Goal: Task Accomplishment & Management: Complete application form

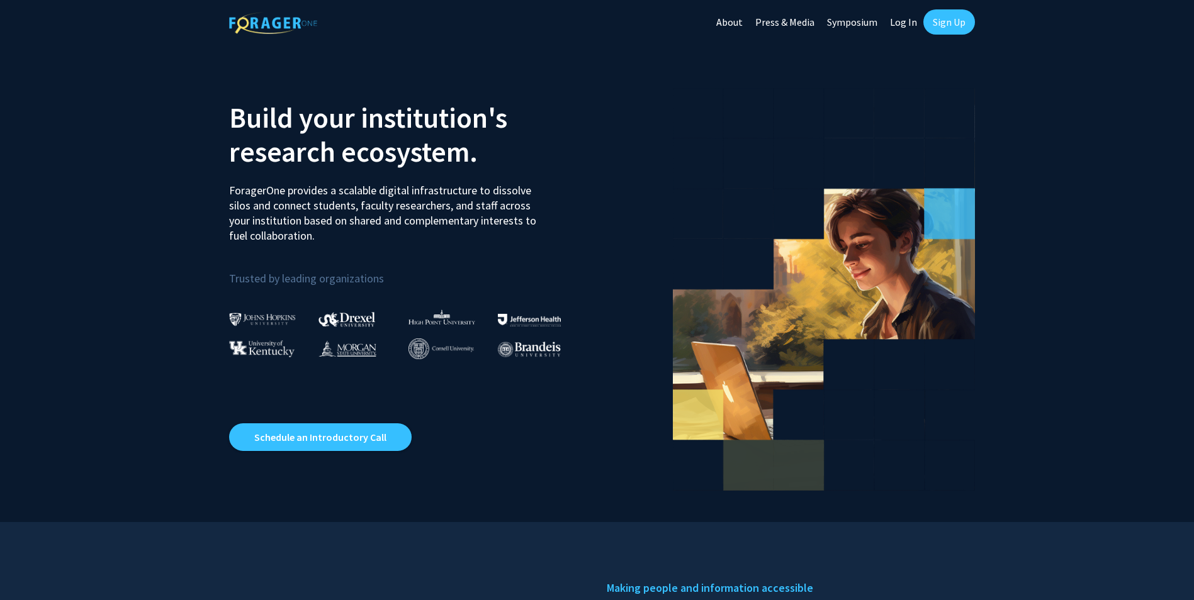
click at [955, 21] on link "Sign Up" at bounding box center [949, 21] width 52 height 25
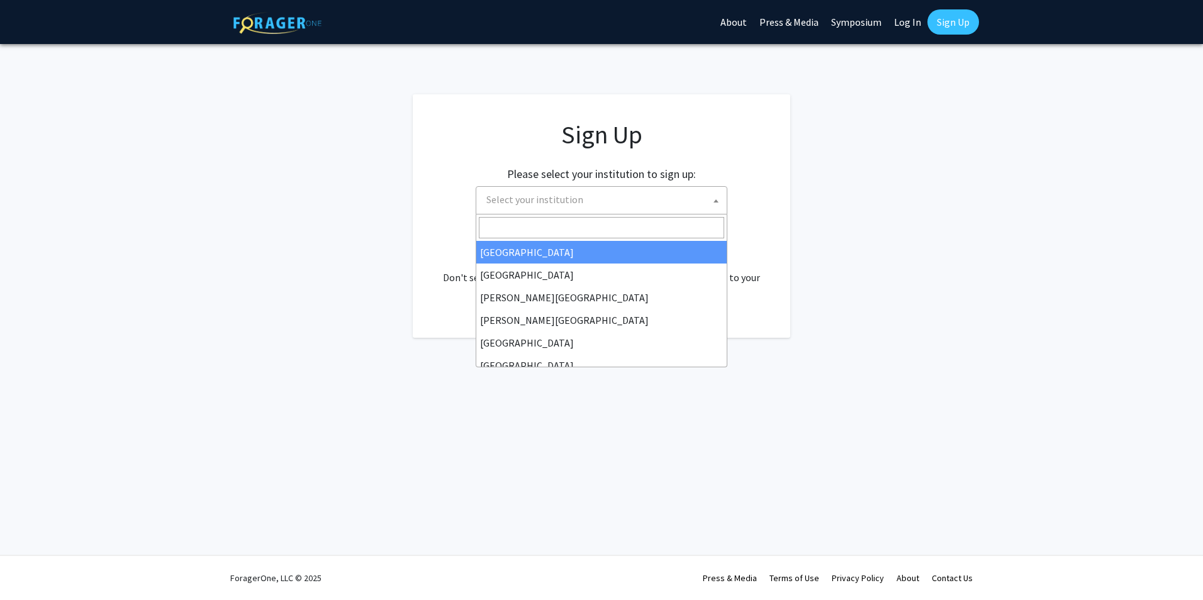
click at [657, 202] on span "Select your institution" at bounding box center [603, 200] width 245 height 26
click at [643, 231] on input "Search" at bounding box center [601, 227] width 245 height 21
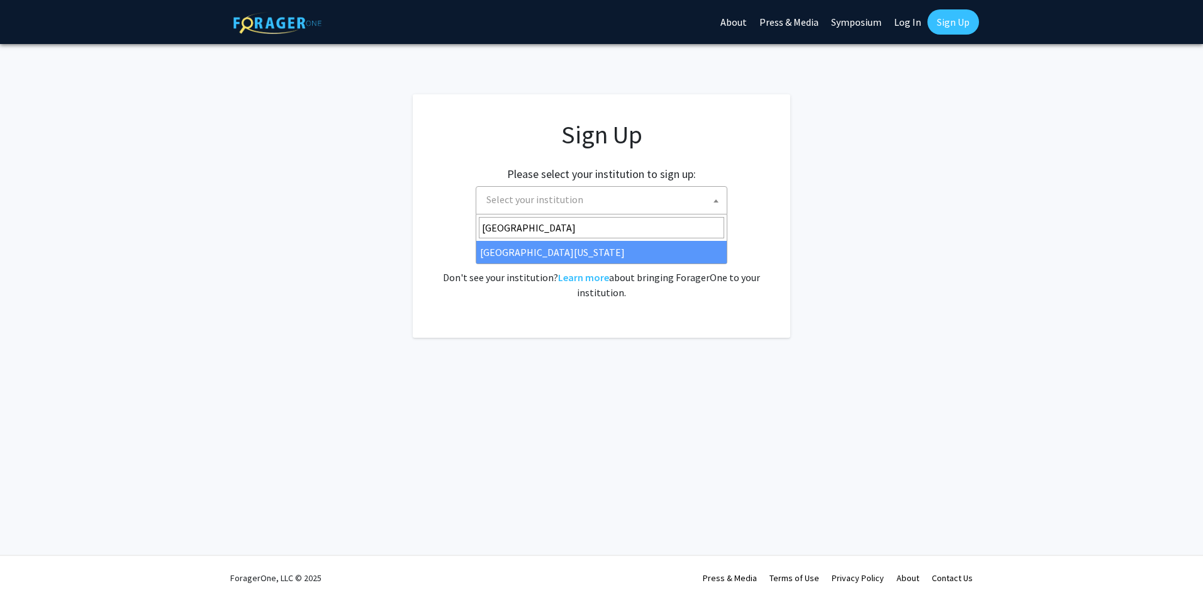
type input "University of Mi"
select select "33"
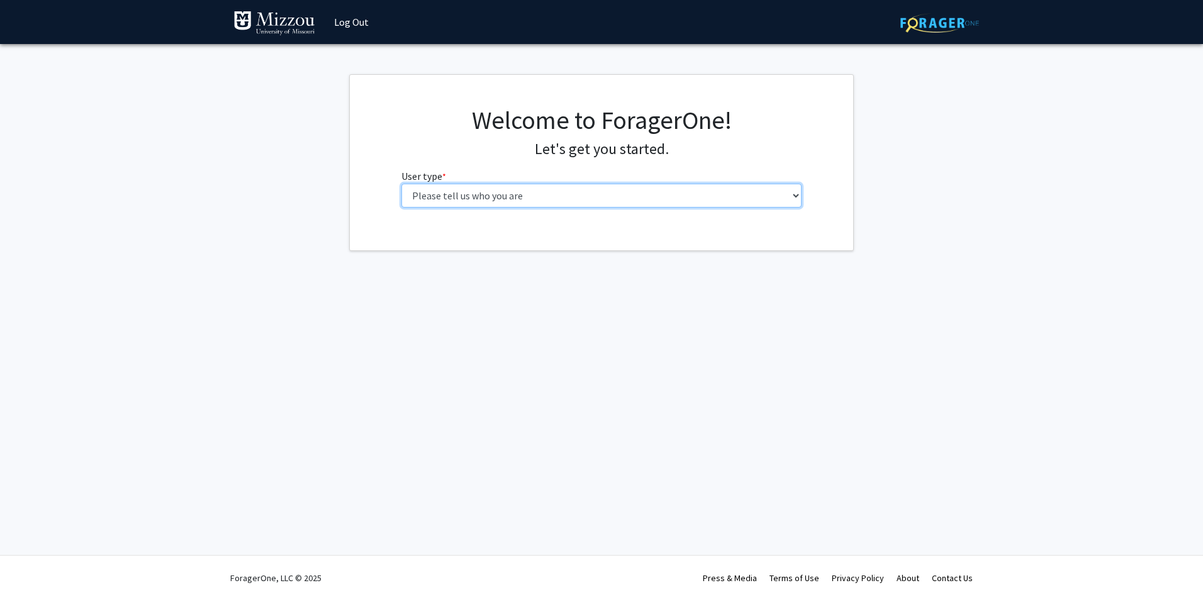
click at [605, 193] on select "Please tell us who you are Undergraduate Student Master's Student Doctoral Cand…" at bounding box center [602, 196] width 401 height 24
select select "1: undergrad"
click at [402, 184] on select "Please tell us who you are Undergraduate Student Master's Student Doctoral Cand…" at bounding box center [602, 196] width 401 height 24
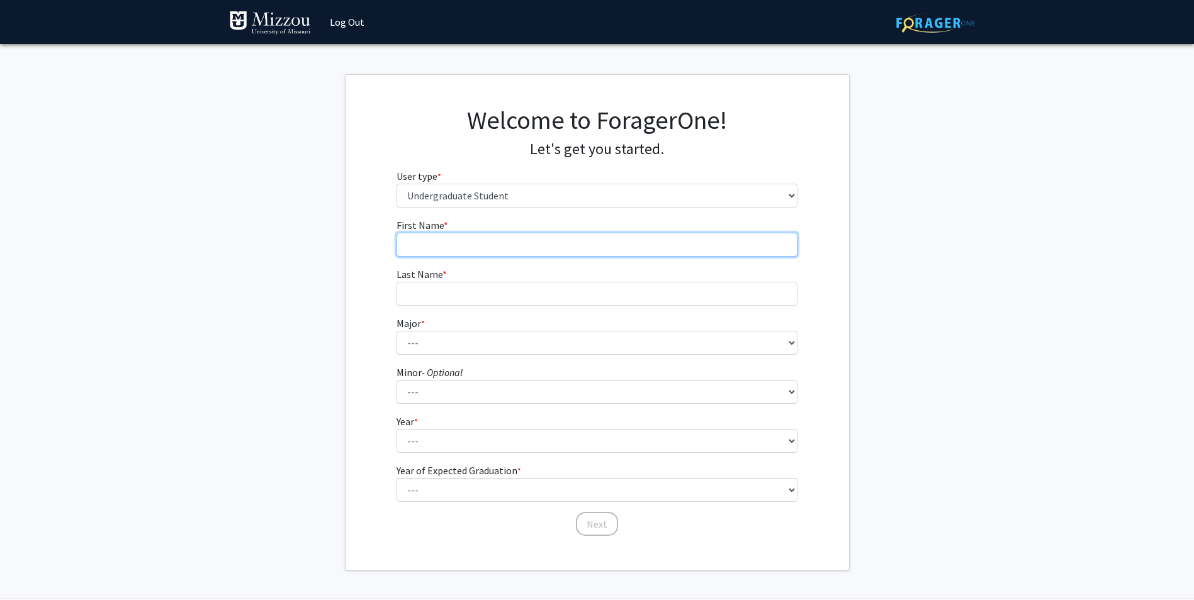
click at [498, 249] on input "First Name * required" at bounding box center [597, 245] width 401 height 24
type input "[PERSON_NAME]"
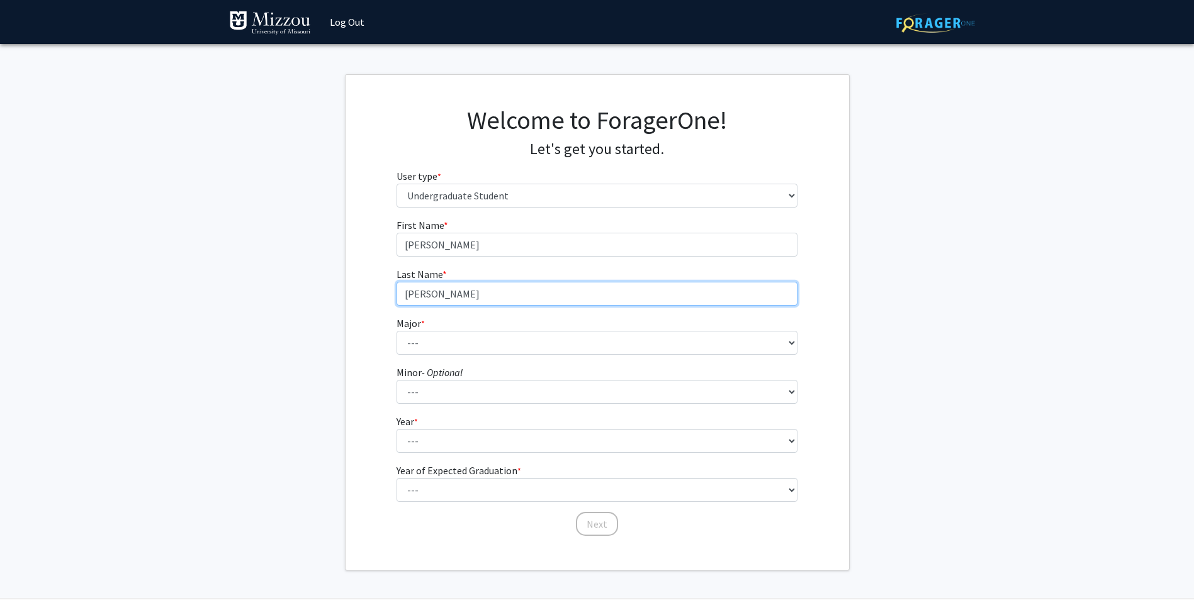
type input "[PERSON_NAME]"
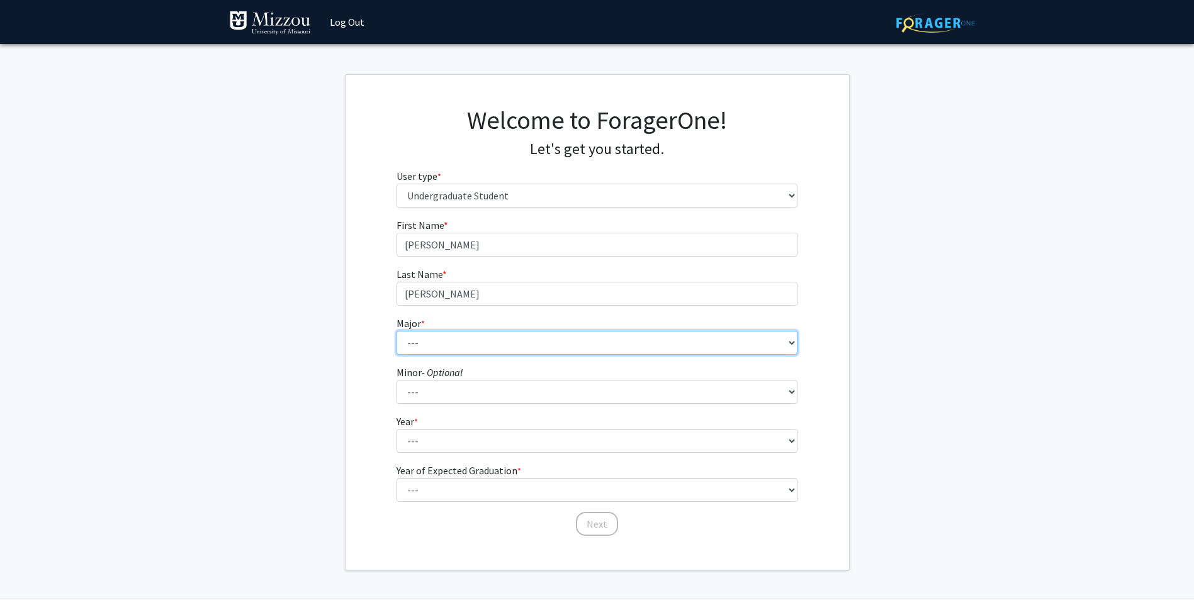
click at [515, 332] on select "--- Agribusiness Management Agricultural Education Agricultural Education: Comm…" at bounding box center [597, 343] width 401 height 24
select select "44: 2540"
click at [397, 331] on select "--- Agribusiness Management Agricultural Education Agricultural Education: Comm…" at bounding box center [597, 343] width 401 height 24
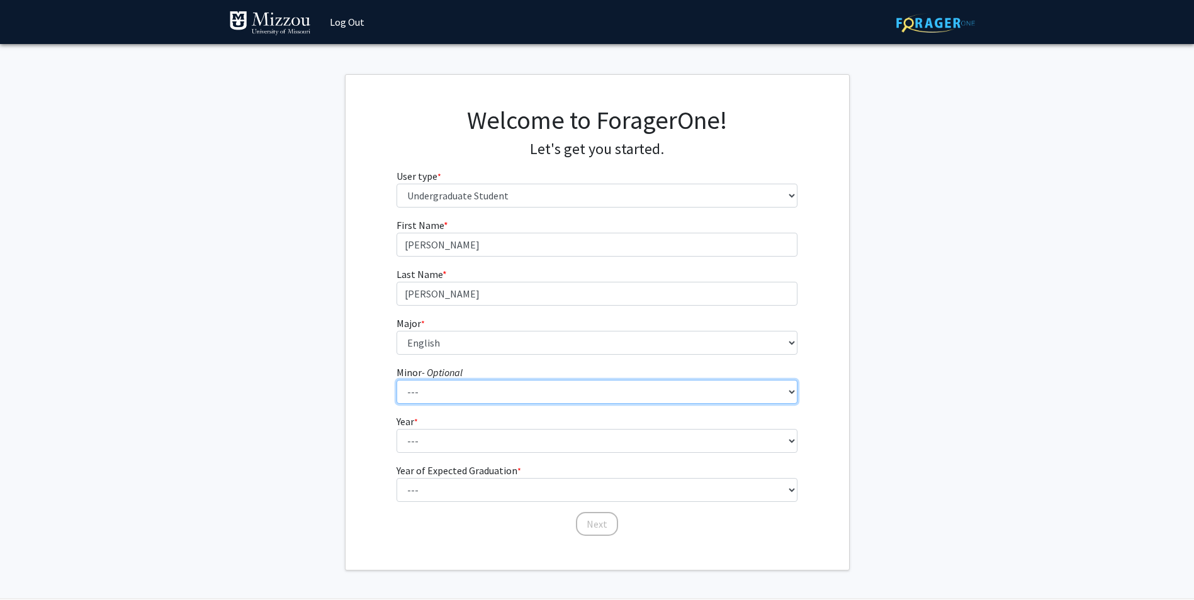
click at [491, 389] on select "--- Accountancy Aerospace Engineering Aerospace Studies Agribusiness Management…" at bounding box center [597, 392] width 401 height 24
select select "63: 2019"
click at [397, 380] on select "--- Accountancy Aerospace Engineering Aerospace Studies Agribusiness Management…" at bounding box center [597, 392] width 401 height 24
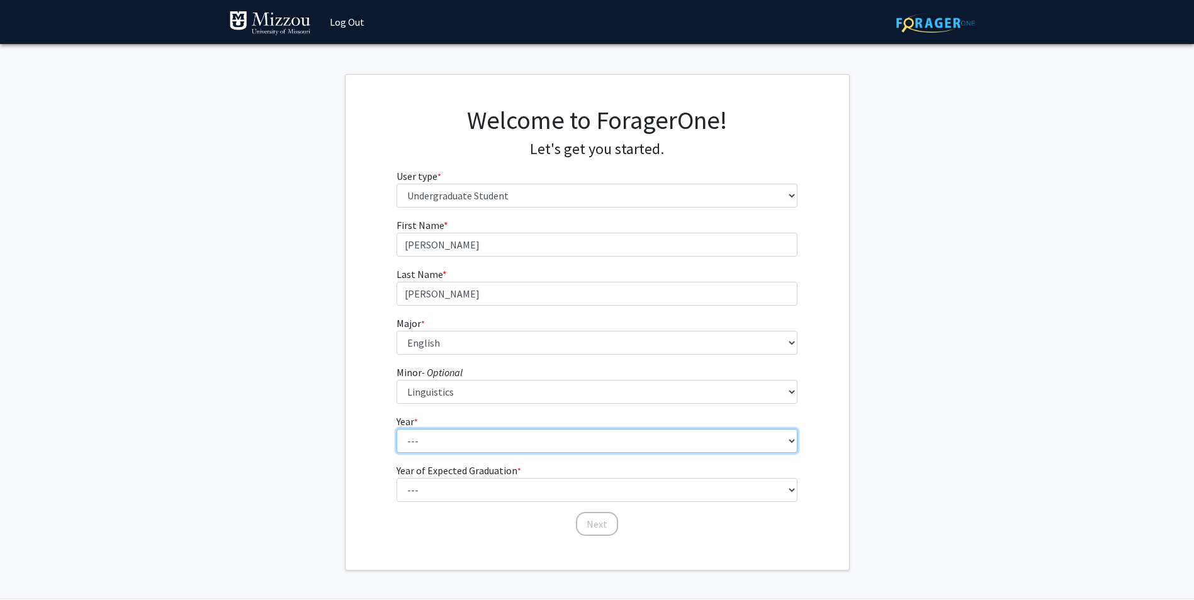
click at [517, 444] on select "--- First-year Sophomore Junior Senior Postbaccalaureate Certificate" at bounding box center [597, 441] width 401 height 24
select select "3: junior"
click at [397, 429] on select "--- First-year Sophomore Junior Senior Postbaccalaureate Certificate" at bounding box center [597, 441] width 401 height 24
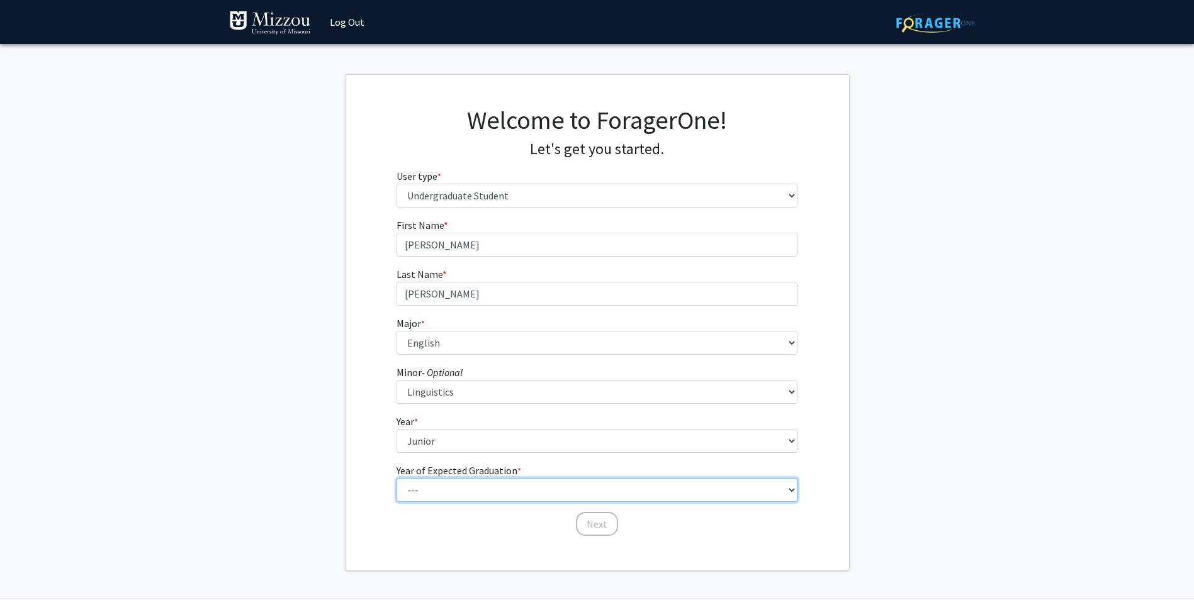
click at [535, 492] on select "--- 2025 2026 2027 2028 2029 2030 2031 2032 2033 2034" at bounding box center [597, 490] width 401 height 24
select select "3: 2027"
click at [397, 478] on select "--- 2025 2026 2027 2028 2029 2030 2031 2032 2033 2034" at bounding box center [597, 490] width 401 height 24
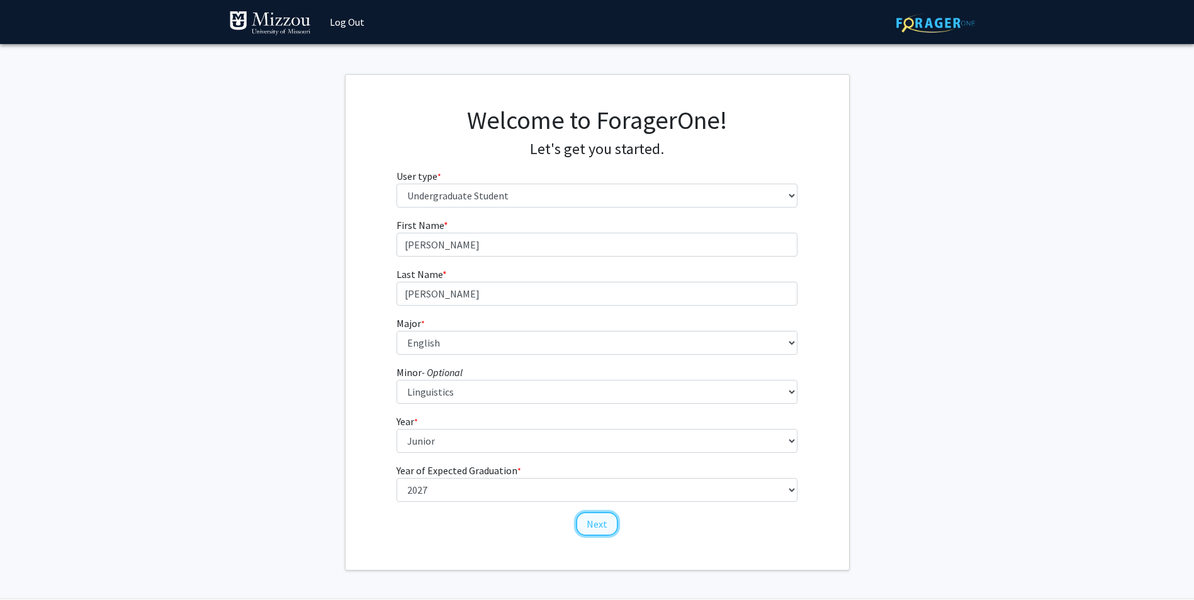
click at [599, 520] on button "Next" at bounding box center [597, 524] width 42 height 24
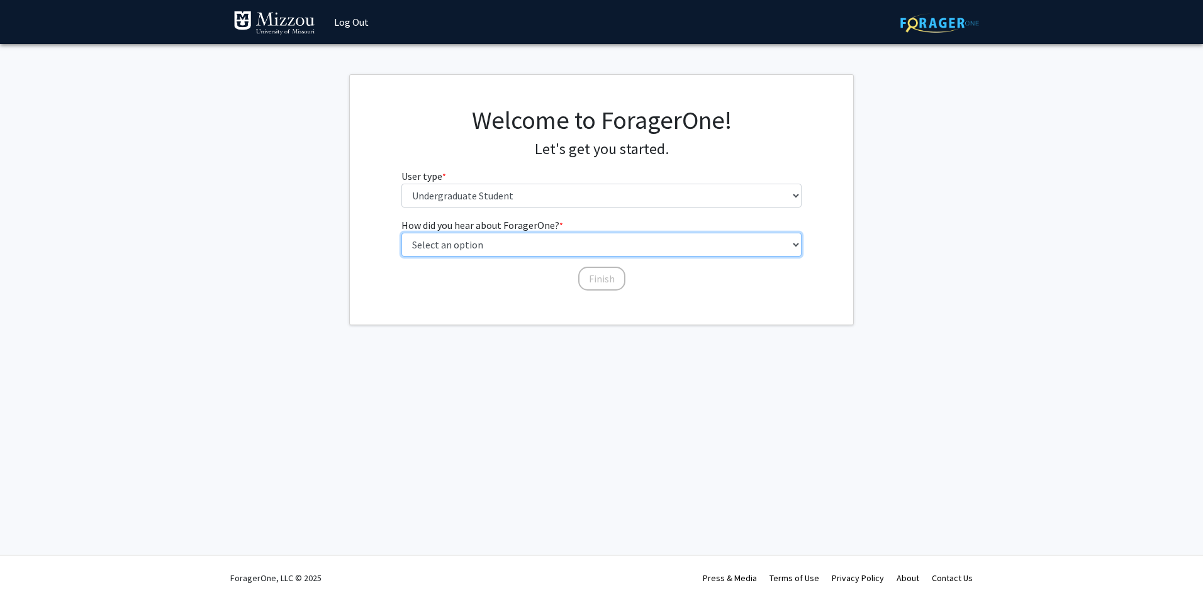
click at [556, 246] on select "Select an option Peer/student recommendation Faculty/staff recommendation Unive…" at bounding box center [602, 245] width 401 height 24
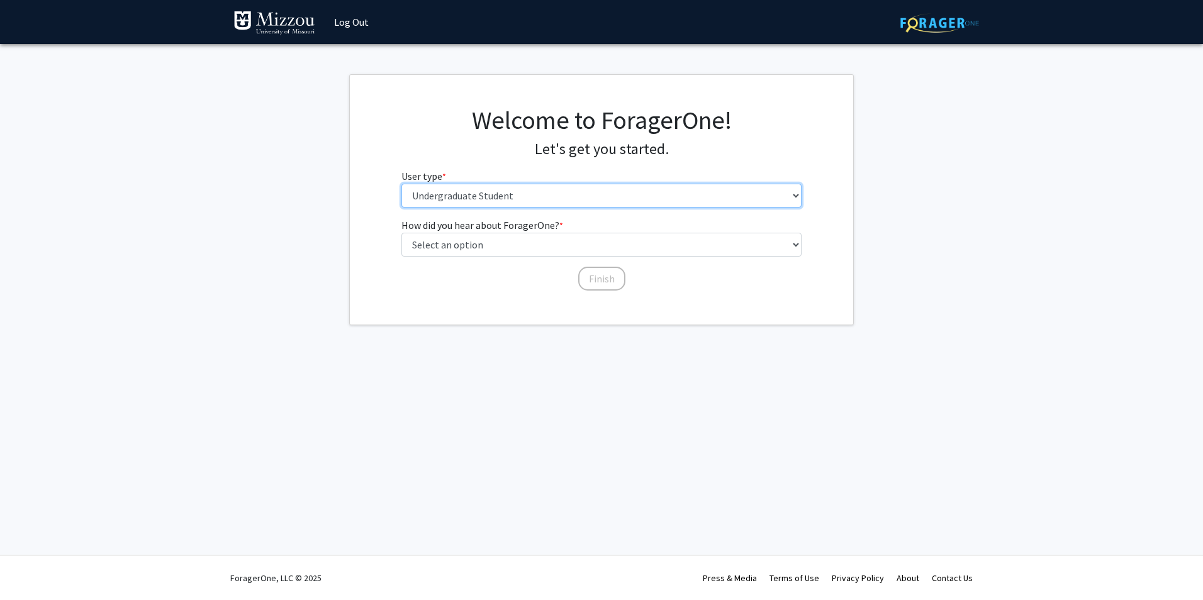
click at [536, 195] on select "Please tell us who you are Undergraduate Student Master's Student Doctoral Cand…" at bounding box center [602, 196] width 401 height 24
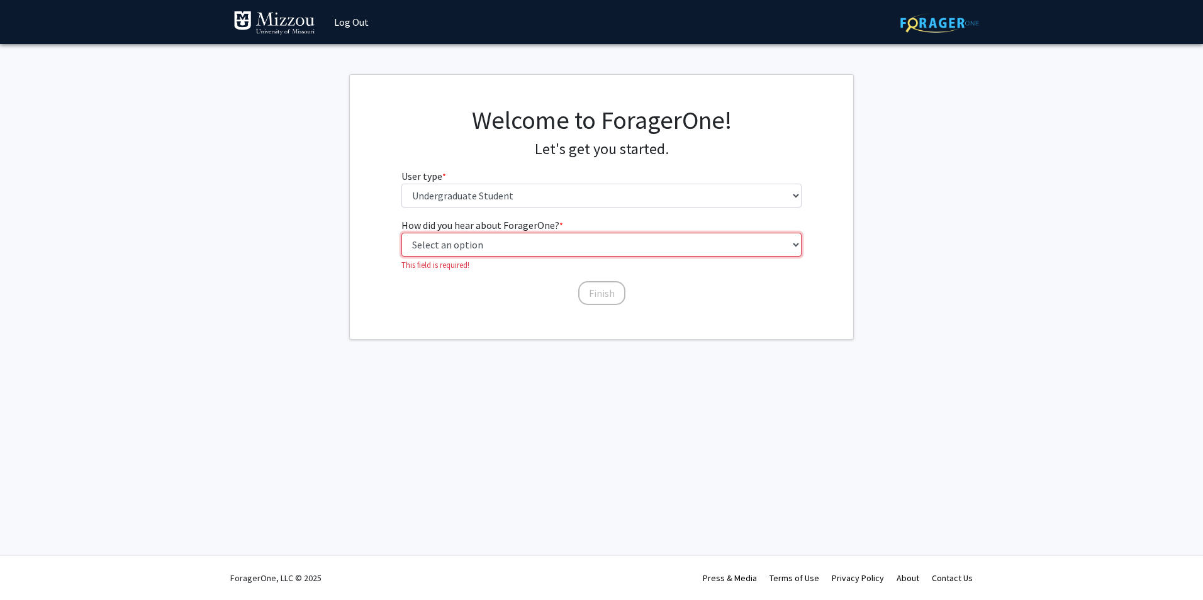
click at [534, 244] on select "Select an option Peer/student recommendation Faculty/staff recommendation Unive…" at bounding box center [602, 245] width 401 height 24
select select "2: faculty_recommendation"
click at [402, 233] on select "Select an option Peer/student recommendation Faculty/staff recommendation Unive…" at bounding box center [602, 245] width 401 height 24
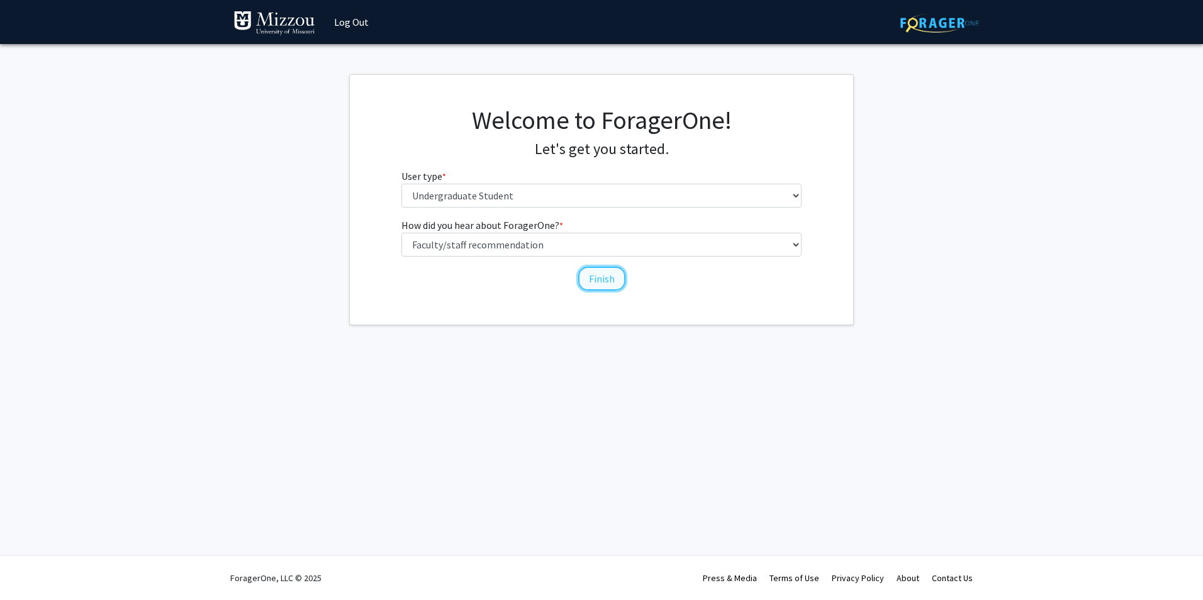
click at [602, 283] on button "Finish" at bounding box center [601, 279] width 47 height 24
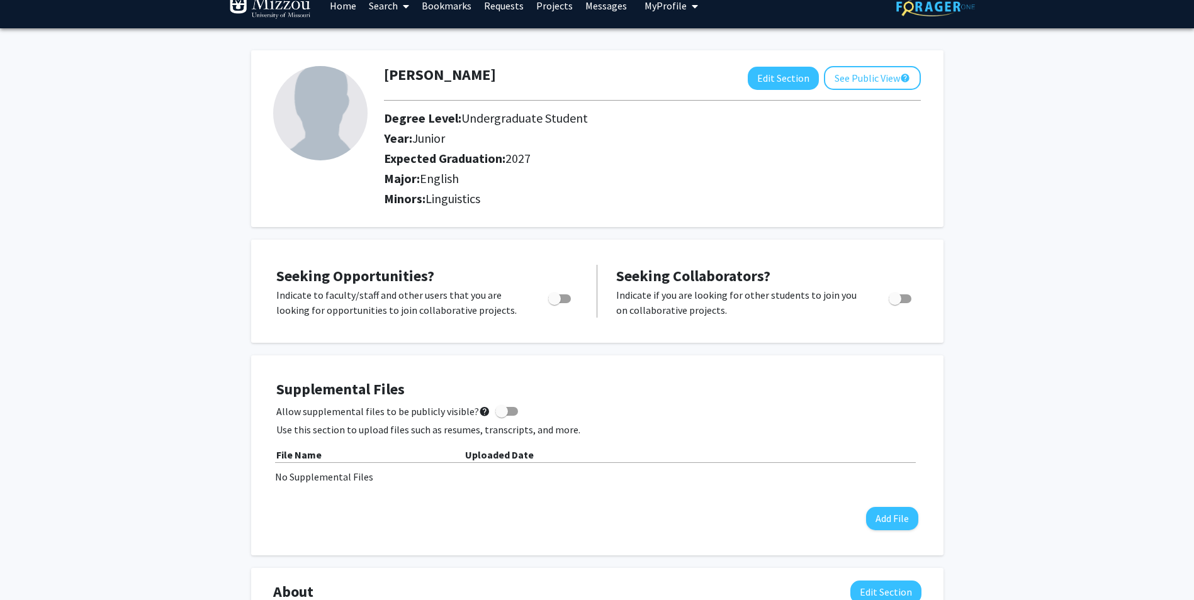
scroll to position [8, 0]
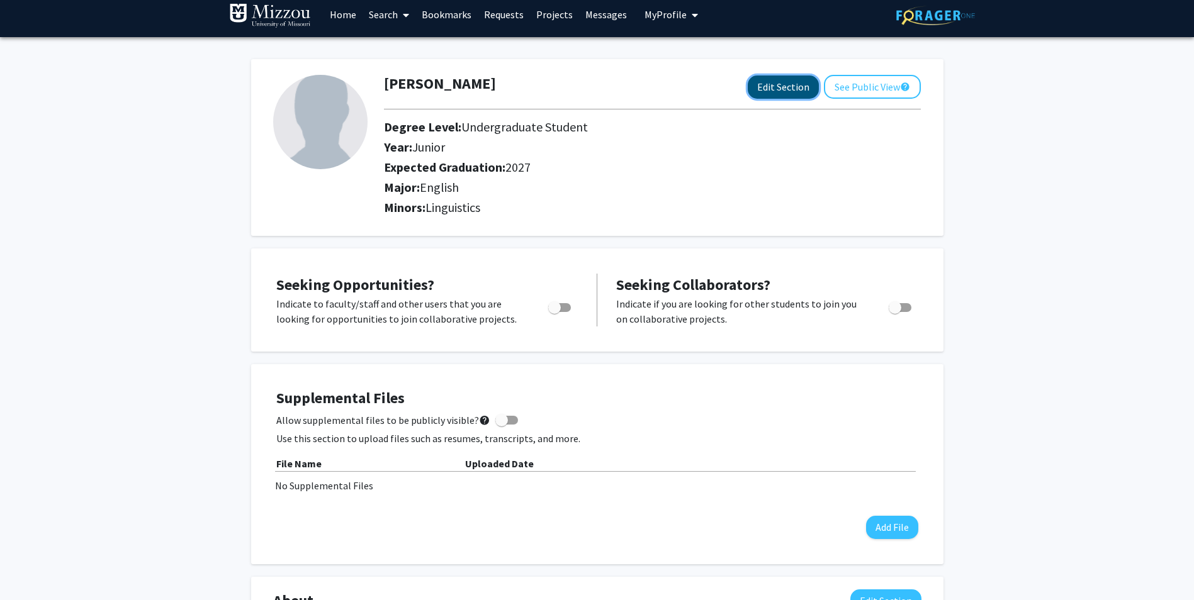
click at [785, 89] on button "Edit Section" at bounding box center [783, 87] width 71 height 23
select select "junior"
select select "2027"
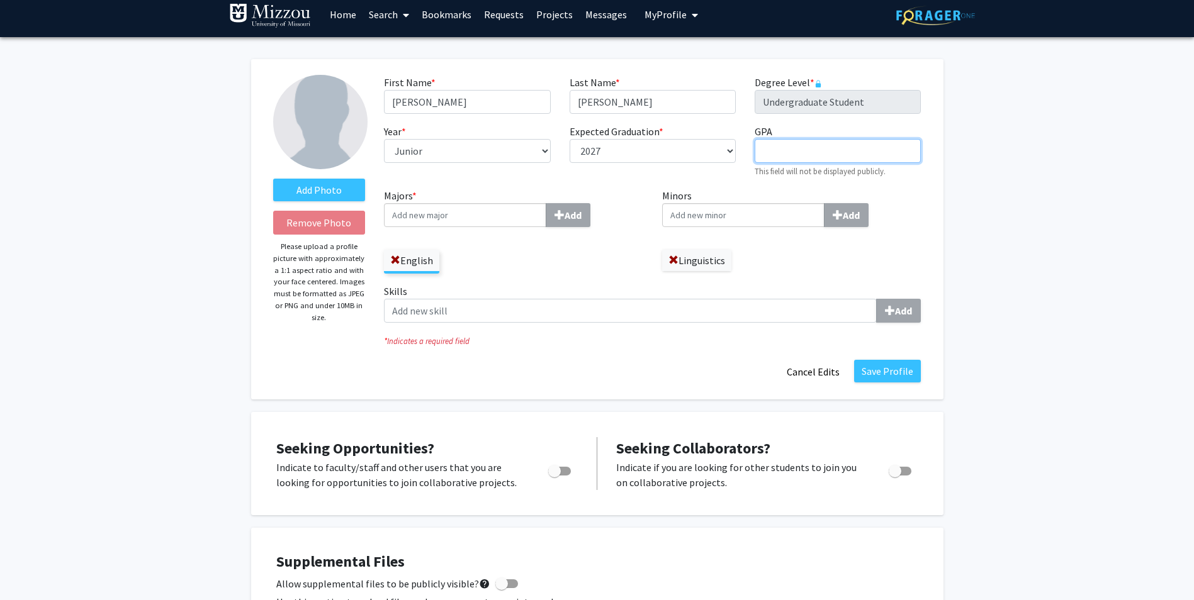
click at [778, 151] on input "GPA required" at bounding box center [838, 151] width 166 height 24
click at [454, 215] on input "Majors * Add" at bounding box center [465, 215] width 162 height 24
click at [507, 218] on input "Majors * Add" at bounding box center [465, 215] width 162 height 24
click at [422, 260] on label "English" at bounding box center [411, 260] width 55 height 21
click at [0, 0] on input "English" at bounding box center [0, 0] width 0 height 0
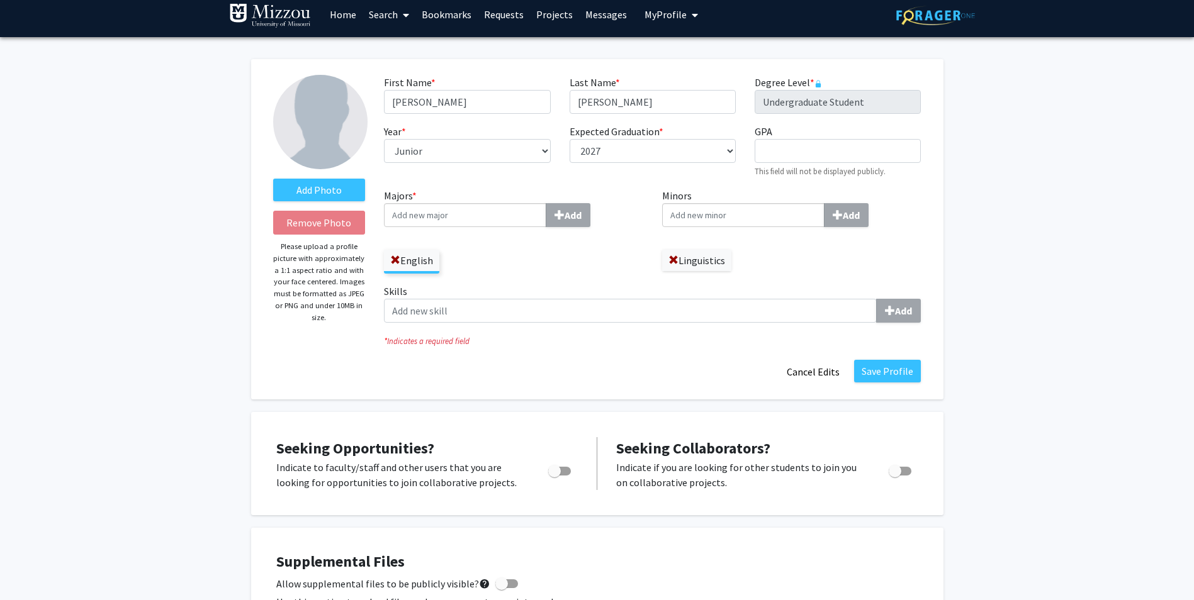
click at [683, 266] on label "Linguistics" at bounding box center [696, 260] width 69 height 21
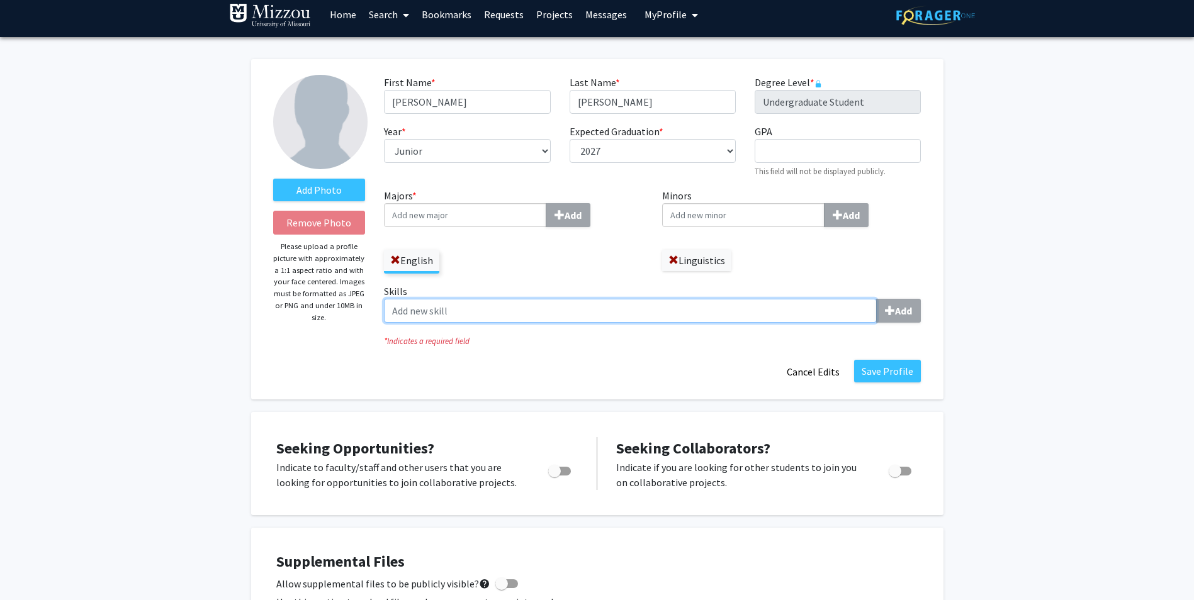
click at [560, 313] on input "Skills Add" at bounding box center [630, 311] width 493 height 24
click at [768, 310] on input "Skills Add" at bounding box center [630, 311] width 493 height 24
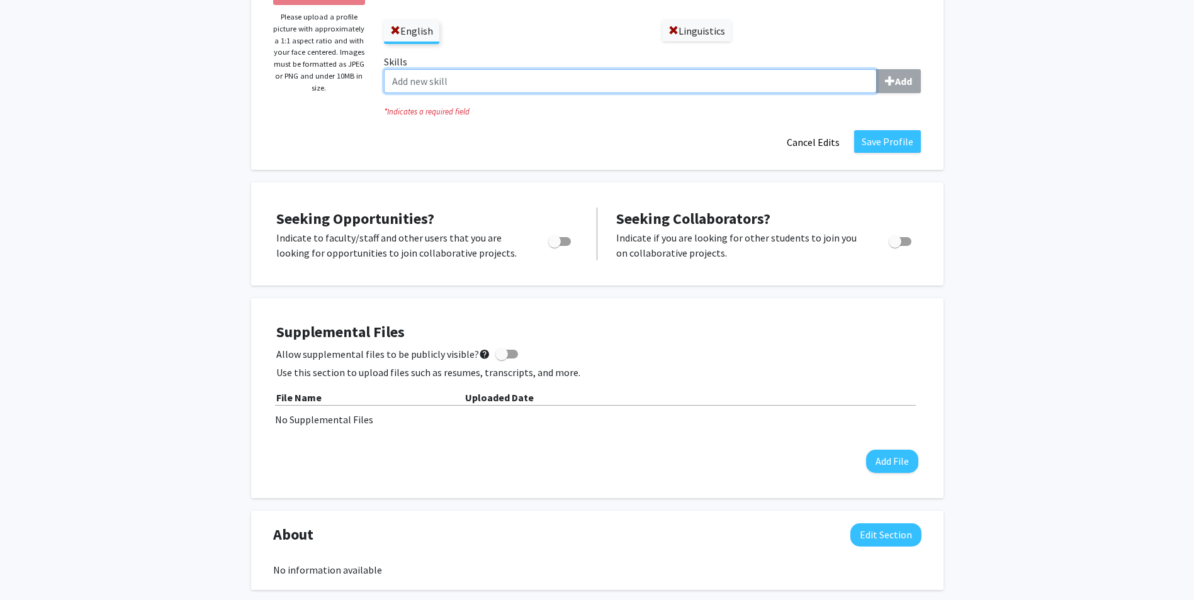
scroll to position [242, 0]
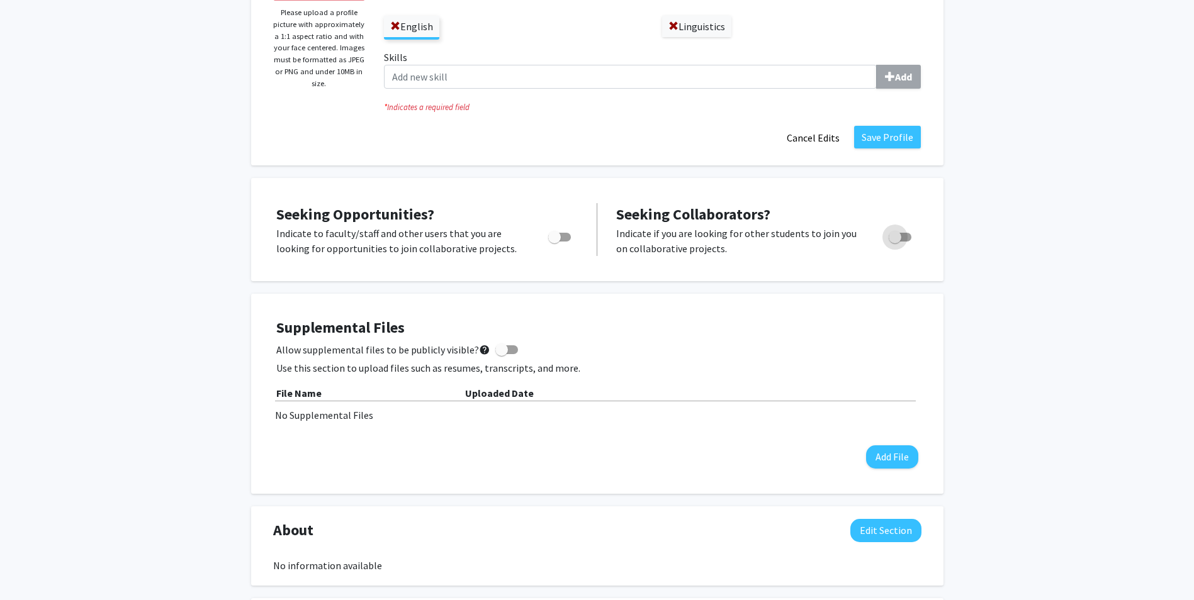
click at [899, 234] on span "Toggle" at bounding box center [895, 237] width 13 height 13
click at [895, 242] on input "Would you like to receive other student requests to work with you?" at bounding box center [894, 242] width 1 height 1
checkbox input "true"
click at [558, 240] on span "Toggle" at bounding box center [554, 237] width 13 height 13
click at [554, 242] on input "Are you actively seeking opportunities?" at bounding box center [554, 242] width 1 height 1
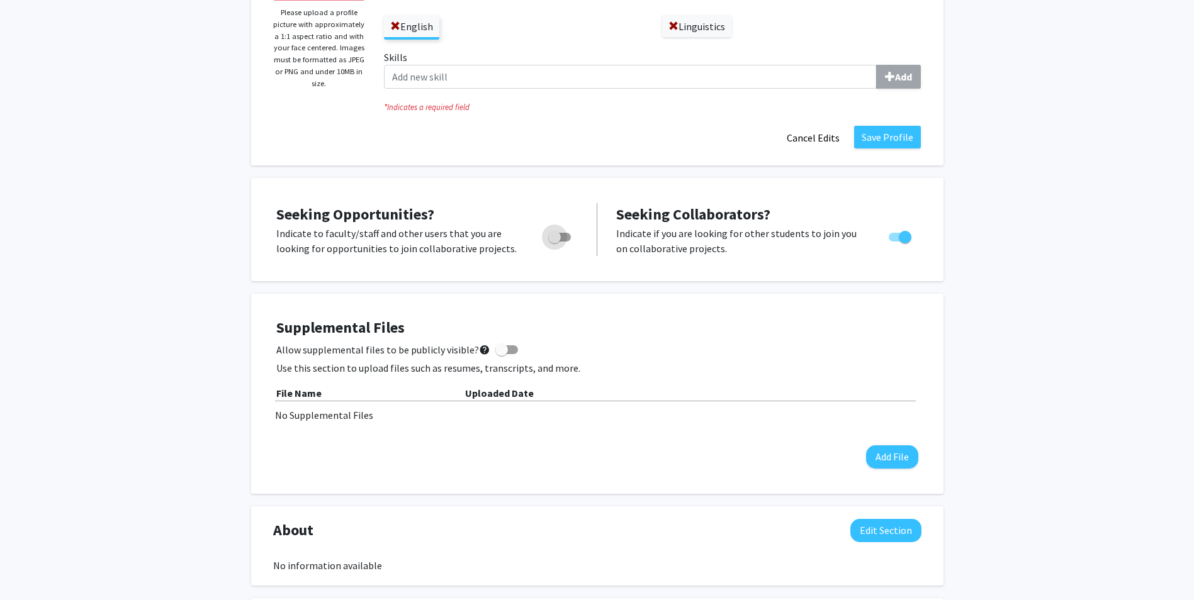
checkbox input "true"
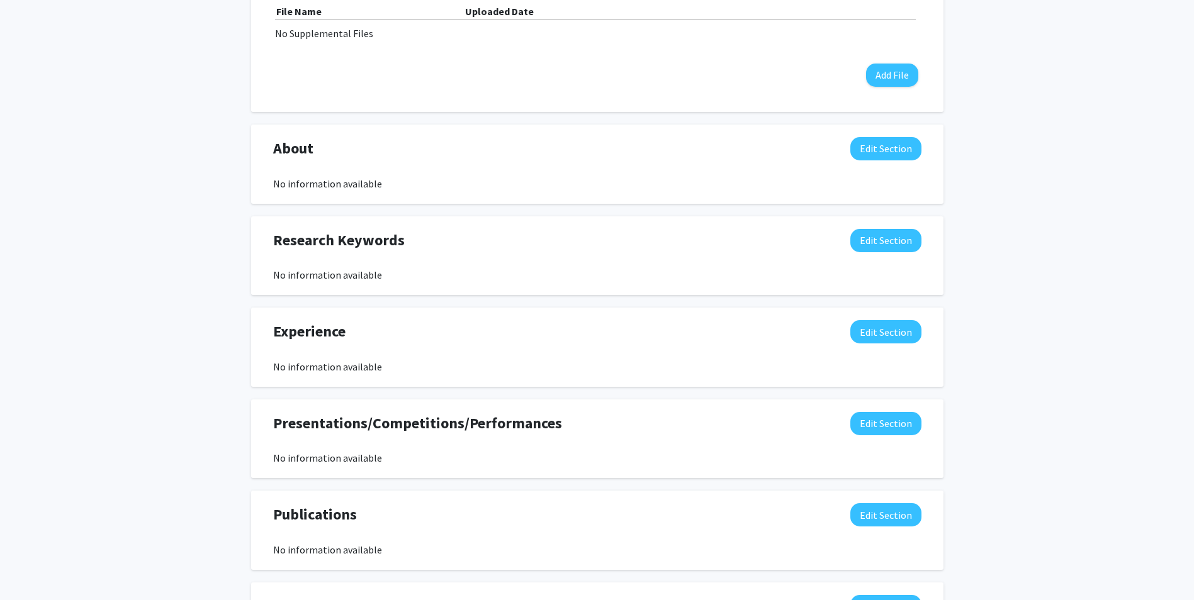
scroll to position [633, 0]
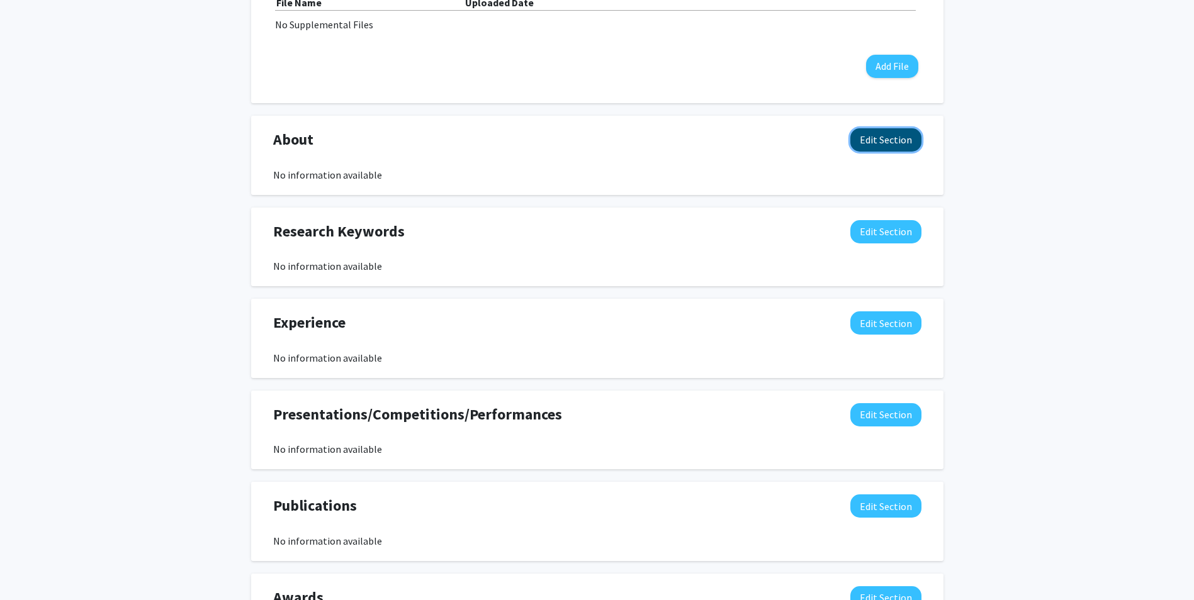
click at [874, 142] on button "Edit Section" at bounding box center [885, 139] width 71 height 23
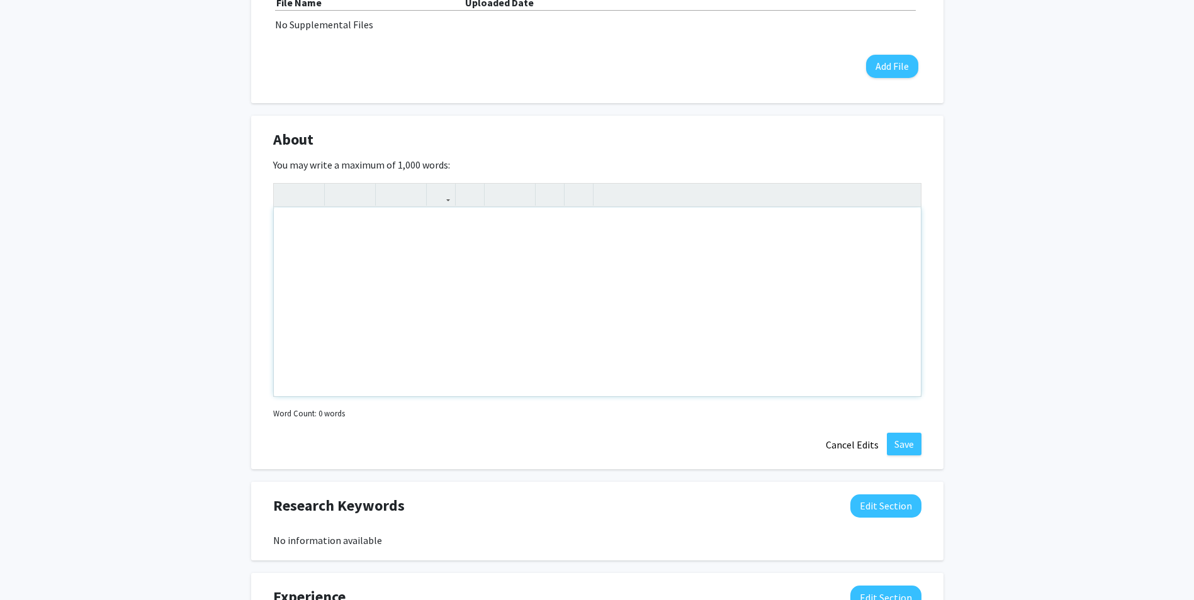
click at [362, 252] on div "Note to users with screen readers: Please deactivate our accessibility plugin f…" at bounding box center [597, 302] width 647 height 189
type textarea "P"
click at [576, 231] on div "Studying English Philology via course work I've selected." at bounding box center [597, 302] width 647 height 189
type textarea "Studying English Philology via course work I've selected. Interested in doing r…"
click at [907, 439] on button "Save" at bounding box center [904, 444] width 35 height 23
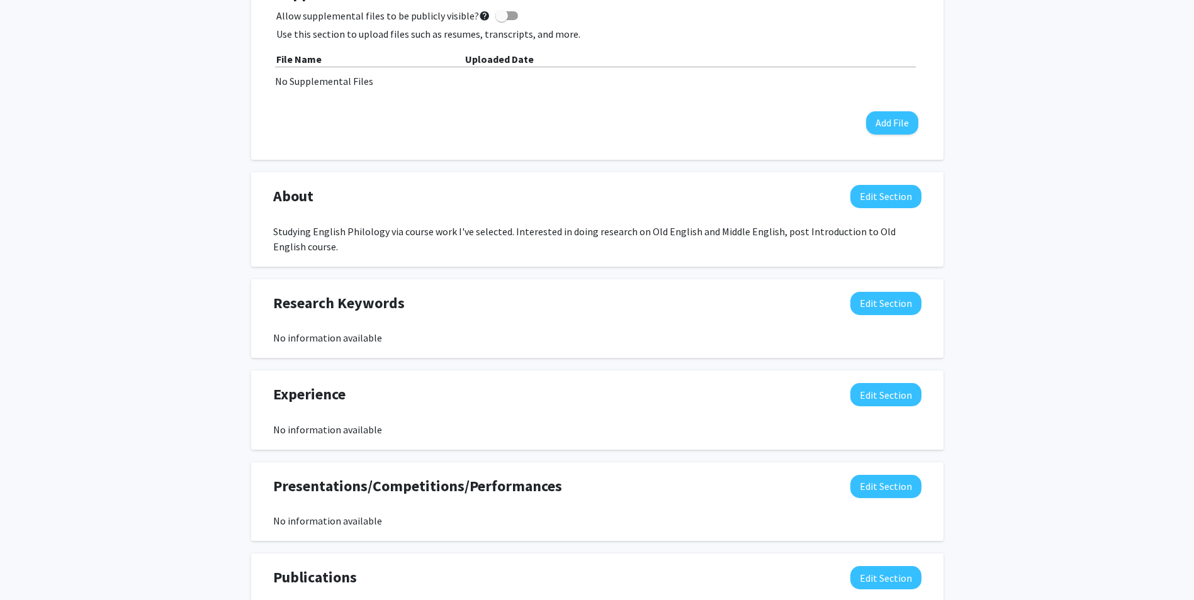
scroll to position [589, 0]
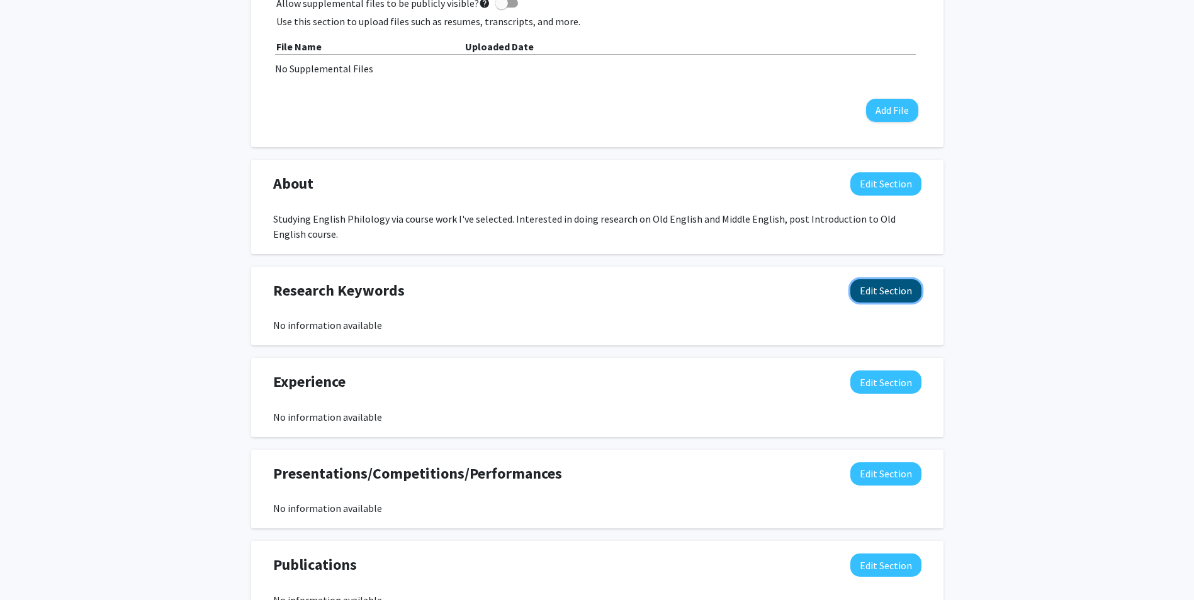
click at [903, 291] on button "Edit Section" at bounding box center [885, 290] width 71 height 23
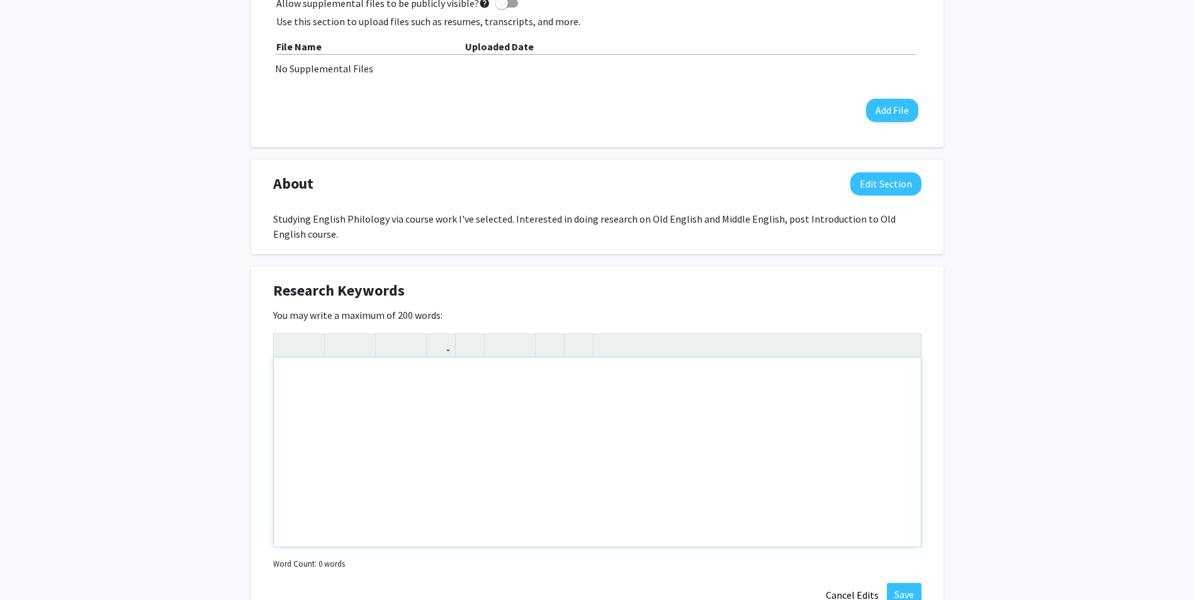
click at [588, 408] on div "Note to users with screen readers: Please deactivate our accessibility plugin f…" at bounding box center [597, 452] width 647 height 189
type textarea "English Liter"
type textarea "History of the English Language, Philology, Old English, Anglo-Saxon, Middle En…"
click at [909, 599] on button "Save" at bounding box center [904, 594] width 35 height 23
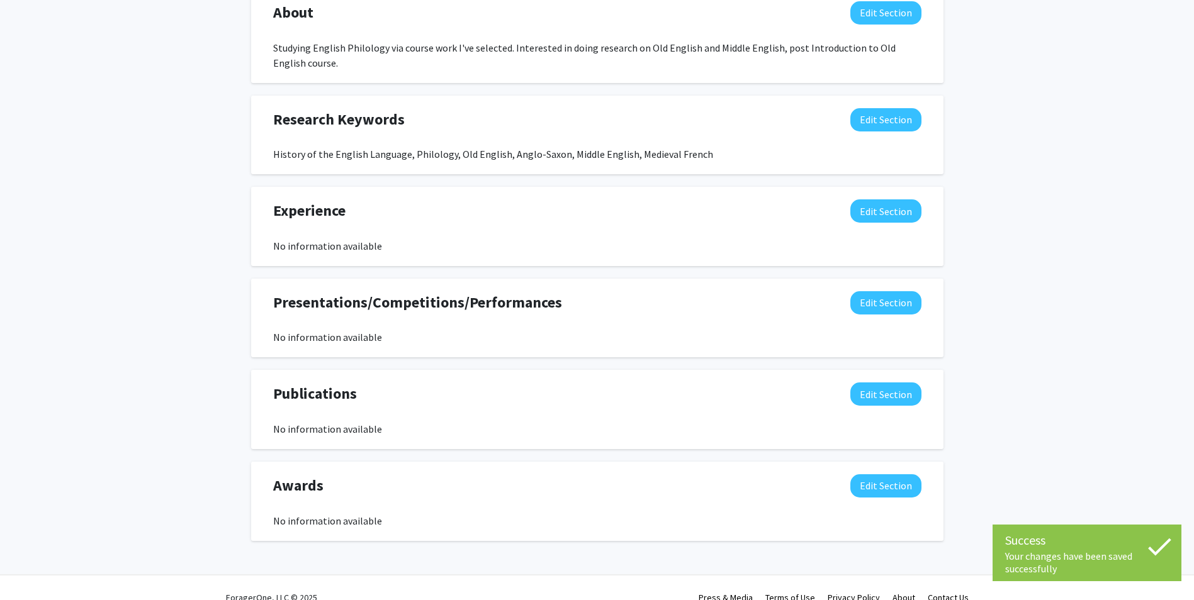
scroll to position [780, 0]
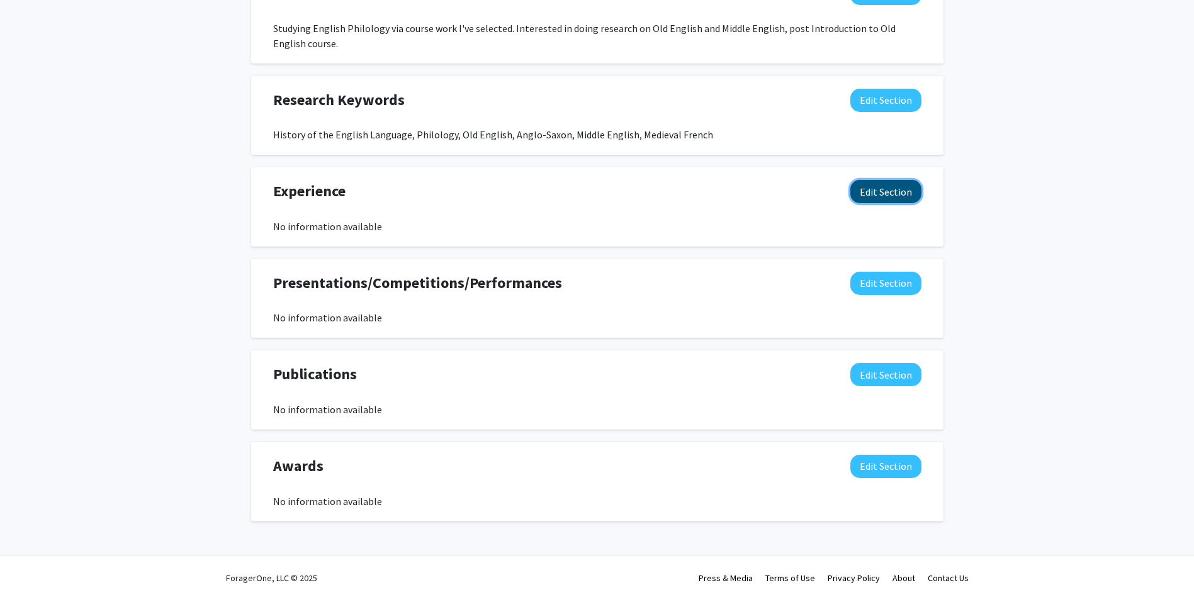
click at [909, 194] on button "Edit Section" at bounding box center [885, 191] width 71 height 23
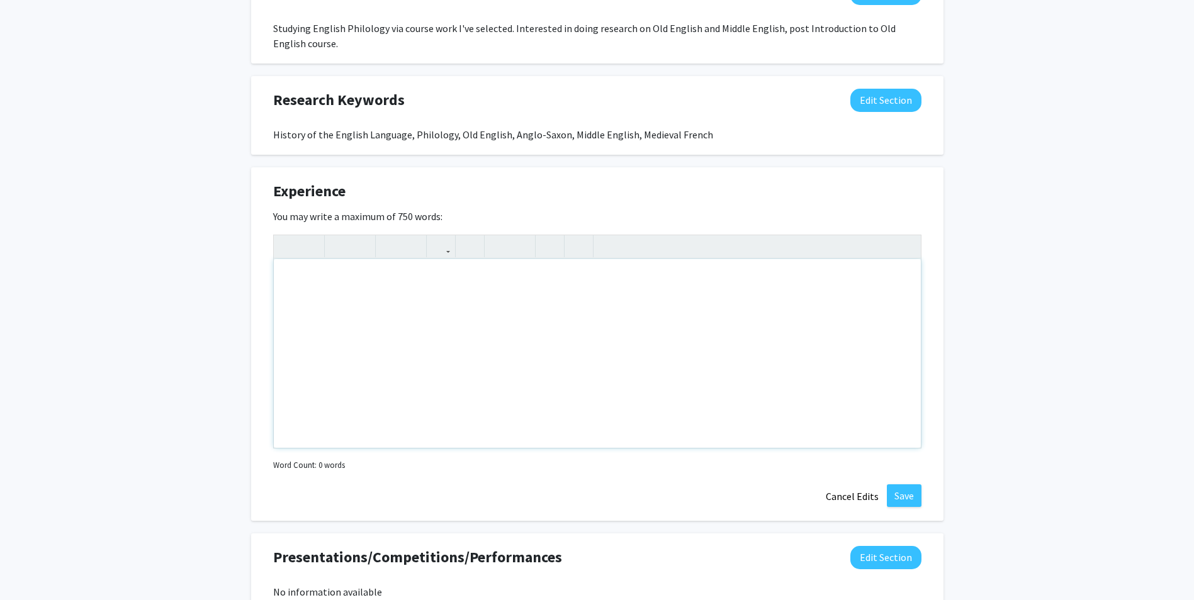
click at [485, 276] on div "Note to users with screen readers: Please deactivate our accessibility plugin f…" at bounding box center [597, 353] width 647 height 189
type textarea "Z"
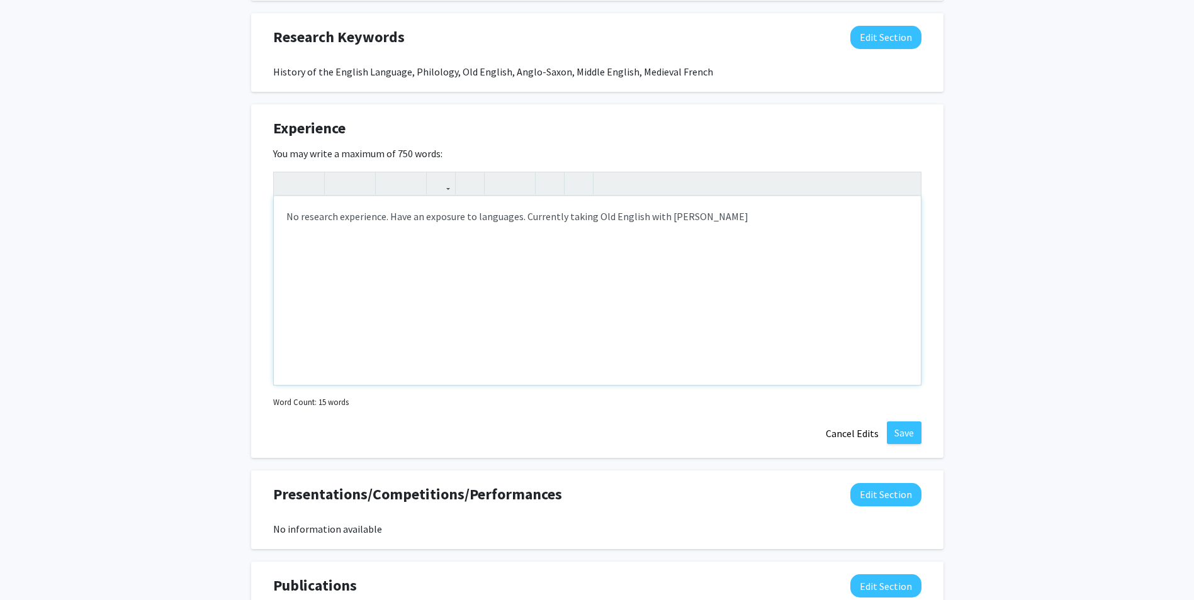
type textarea "No research experience. Have an exposure to languages. Currently taking Old Eng…"
click at [898, 427] on button "Save" at bounding box center [904, 433] width 35 height 23
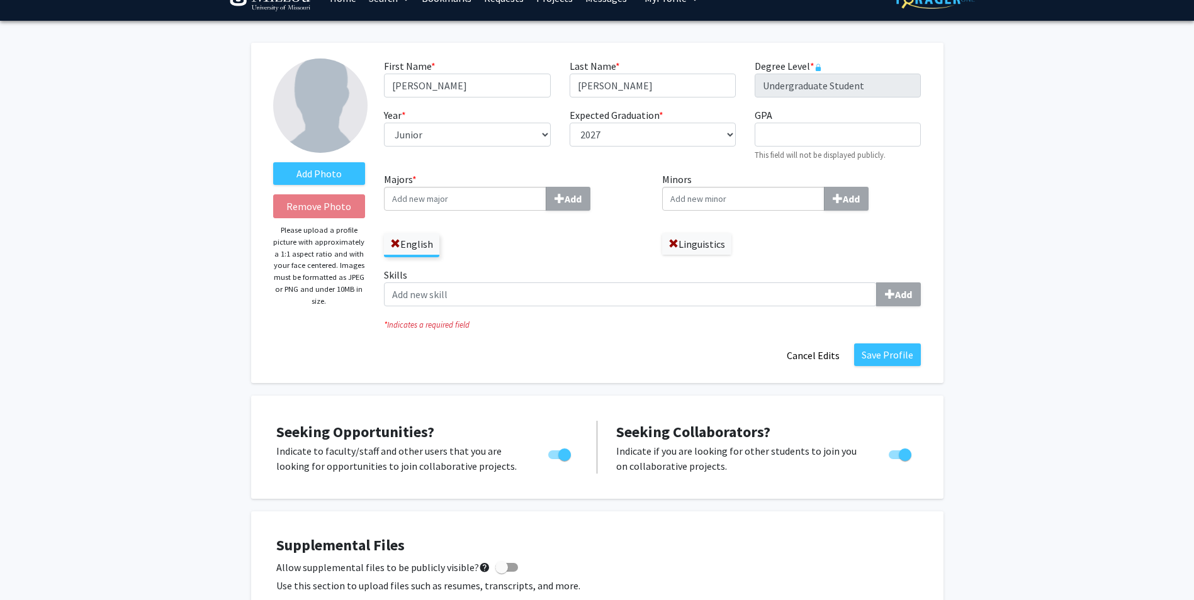
scroll to position [15, 0]
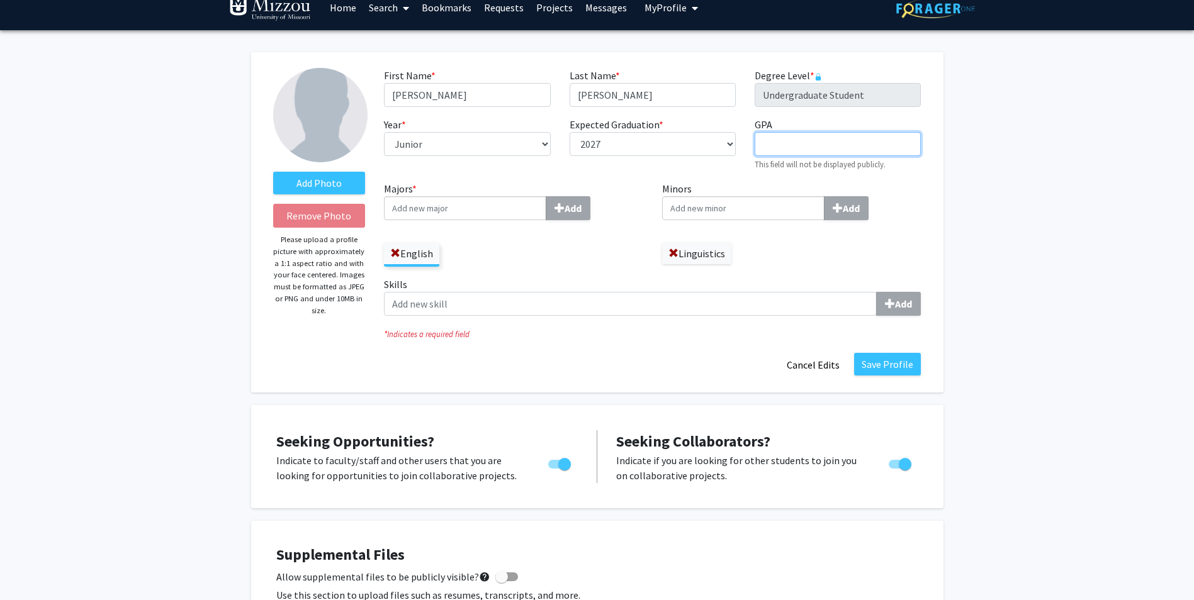
click at [842, 143] on input "GPA required" at bounding box center [838, 144] width 166 height 24
click at [302, 127] on img at bounding box center [320, 115] width 94 height 94
click at [824, 141] on input "GPA required" at bounding box center [838, 144] width 166 height 24
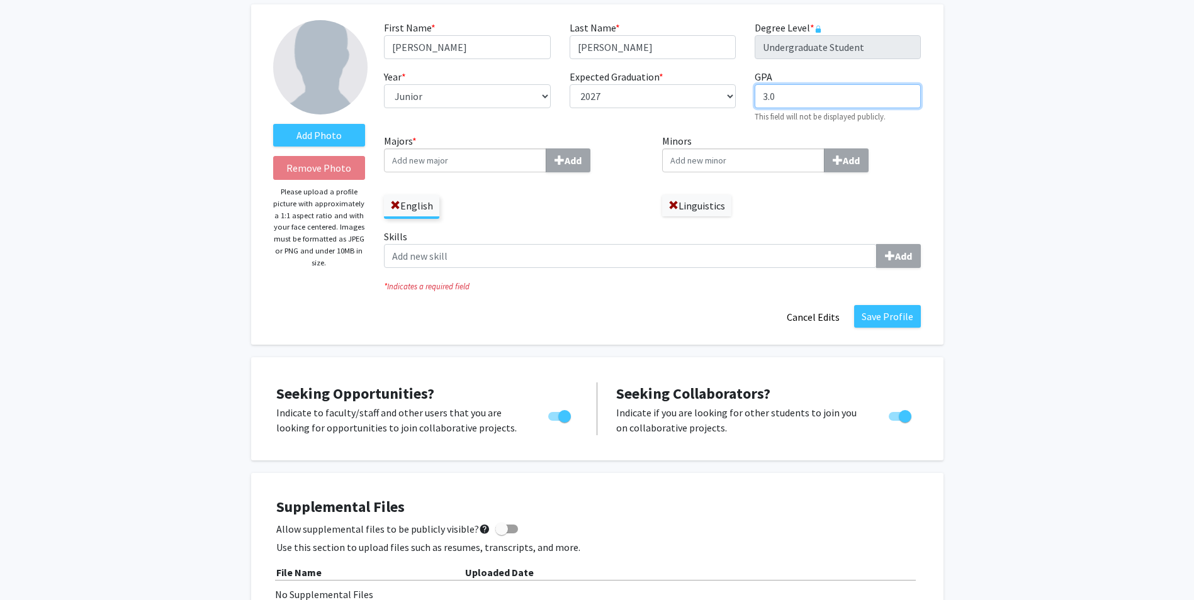
scroll to position [48, 0]
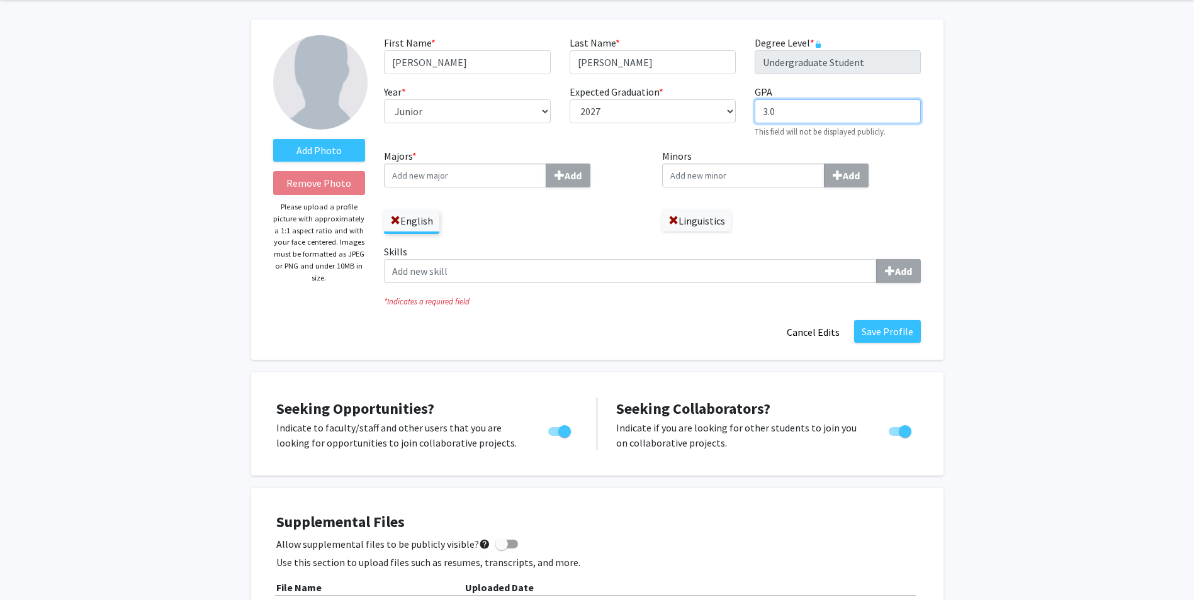
type input "3.0"
click at [341, 140] on label "Add Photo" at bounding box center [319, 150] width 93 height 23
click at [0, 0] on input "Add Photo" at bounding box center [0, 0] width 0 height 0
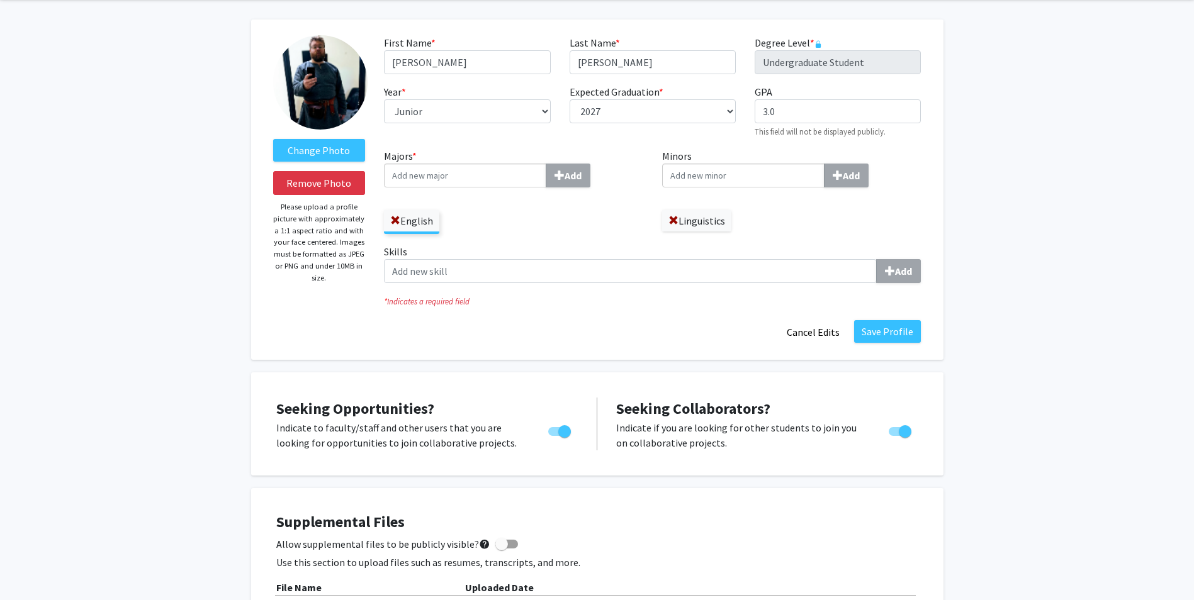
click at [327, 79] on img at bounding box center [320, 82] width 94 height 94
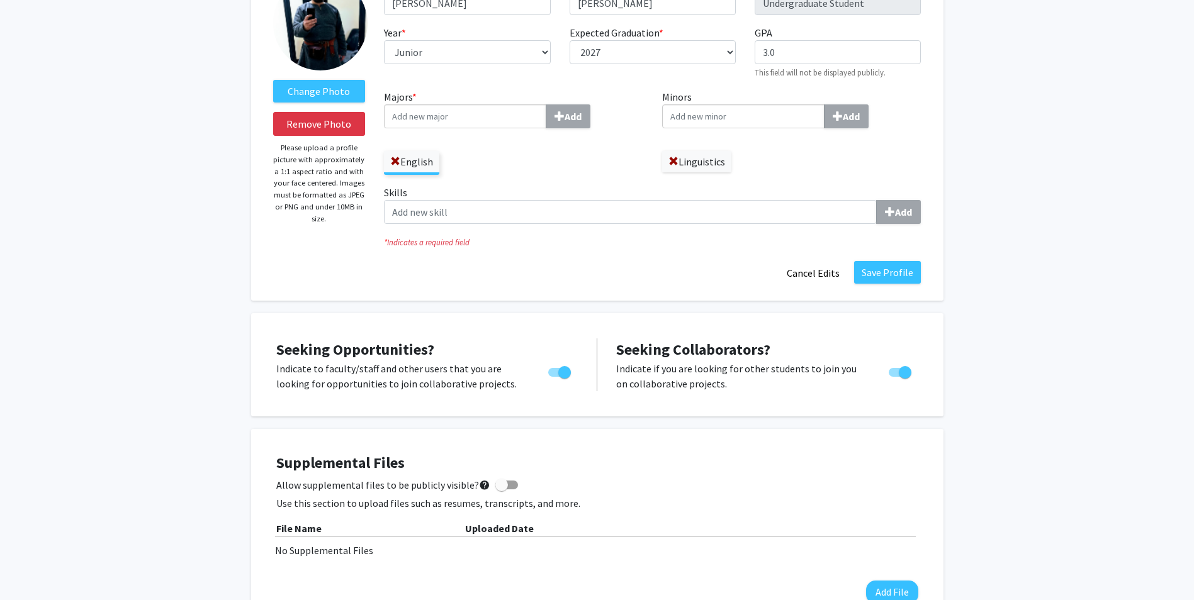
scroll to position [118, 0]
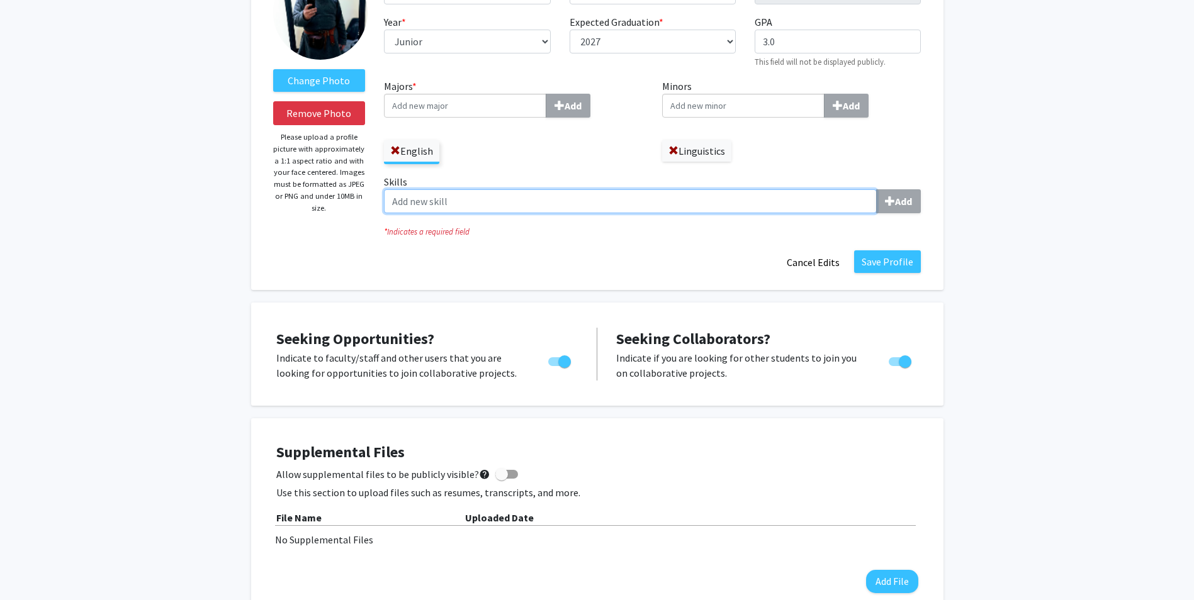
click at [503, 208] on input "Skills Add" at bounding box center [630, 201] width 493 height 24
click at [430, 204] on input "Reading, Writing" at bounding box center [630, 201] width 493 height 24
type input "Reading and Writing"
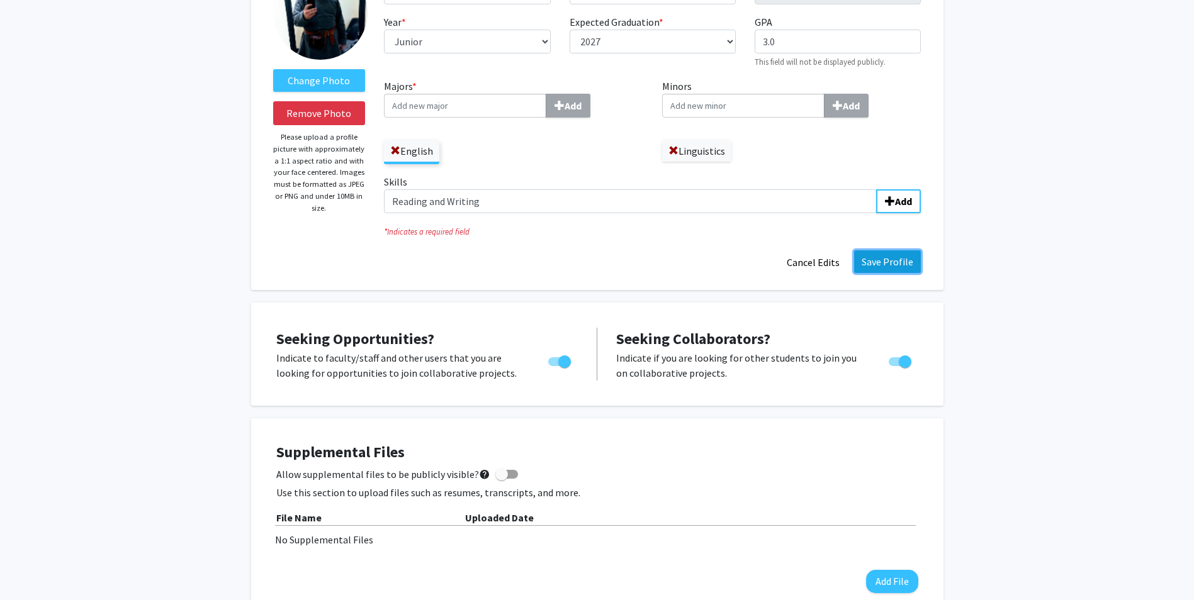
click at [894, 265] on button "Save Profile" at bounding box center [887, 261] width 67 height 23
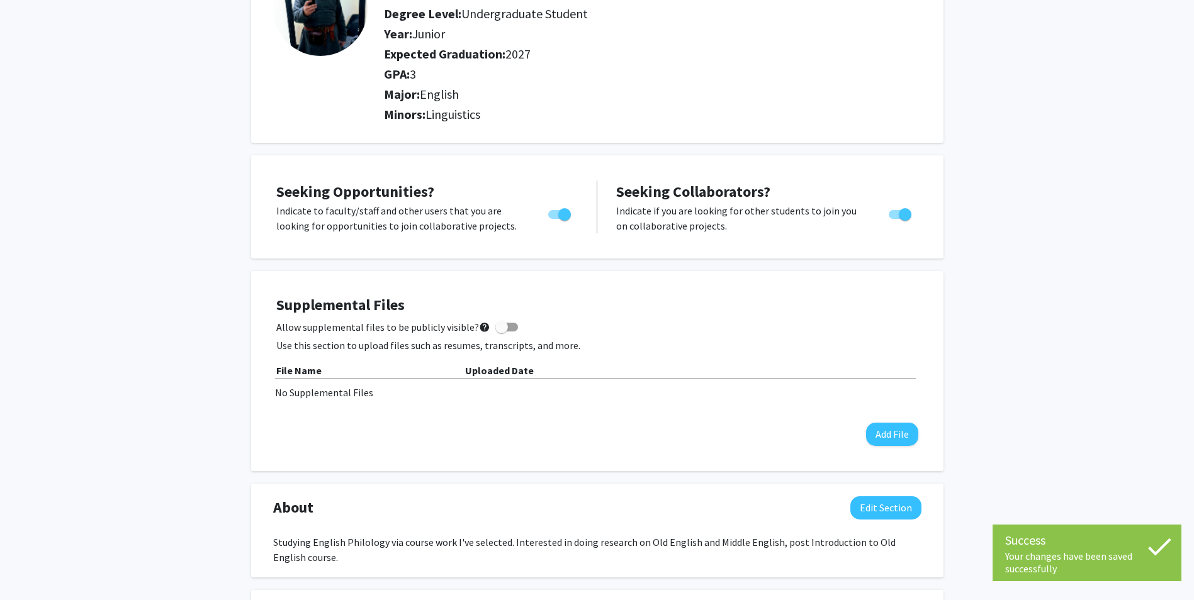
scroll to position [0, 0]
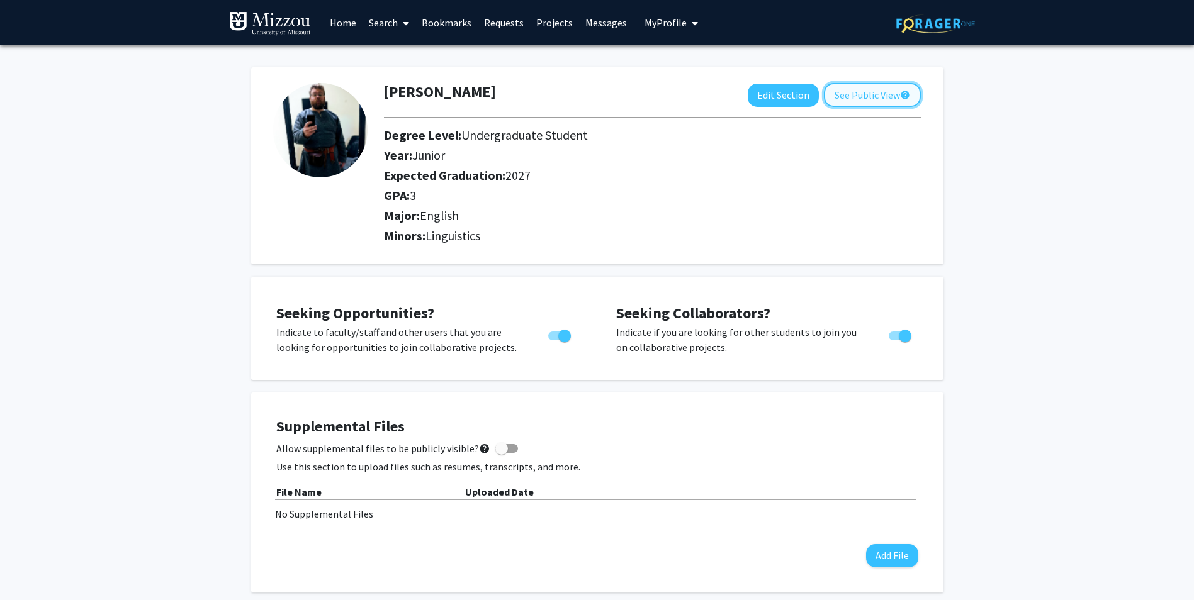
click at [871, 93] on button "See Public View help" at bounding box center [872, 95] width 97 height 24
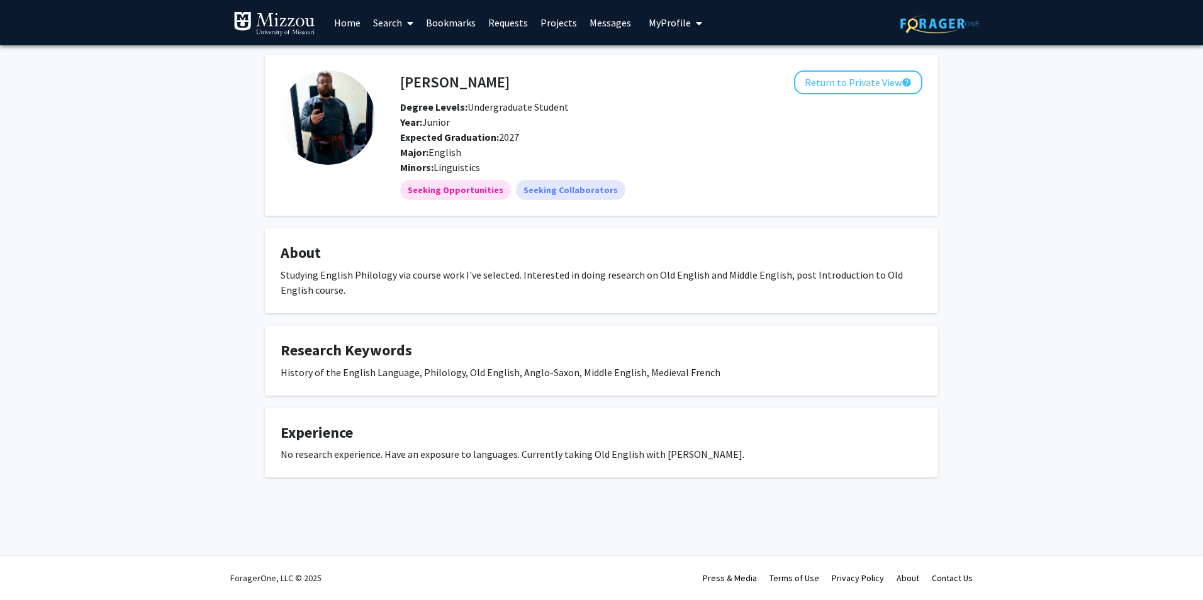
click at [672, 25] on span "My Profile" at bounding box center [670, 22] width 42 height 13
click at [343, 26] on link "Home" at bounding box center [347, 23] width 39 height 44
